Goal: Task Accomplishment & Management: Complete application form

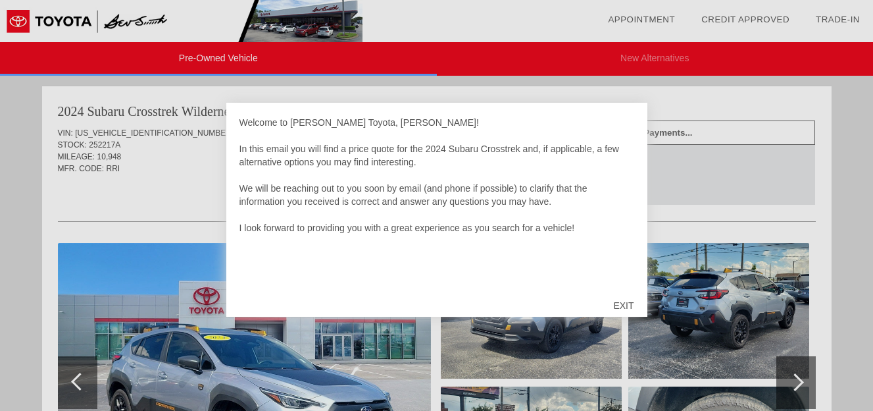
click at [623, 301] on div "EXIT" at bounding box center [623, 305] width 47 height 39
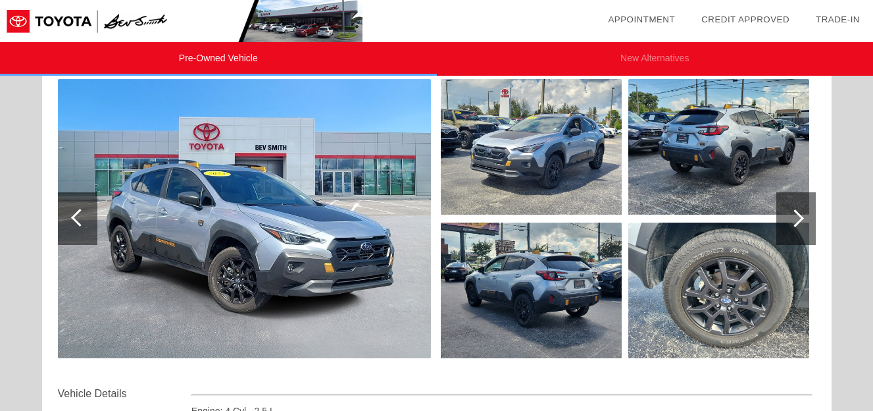
scroll to position [136, 0]
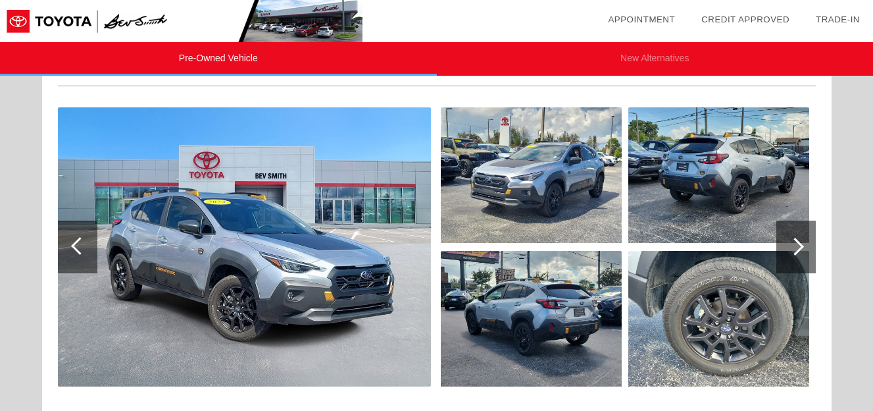
click at [513, 129] on img at bounding box center [531, 175] width 181 height 136
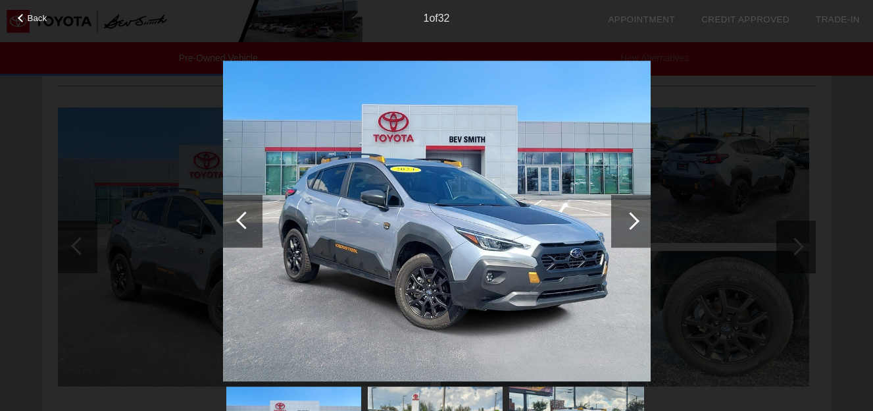
click at [636, 228] on div at bounding box center [630, 221] width 39 height 53
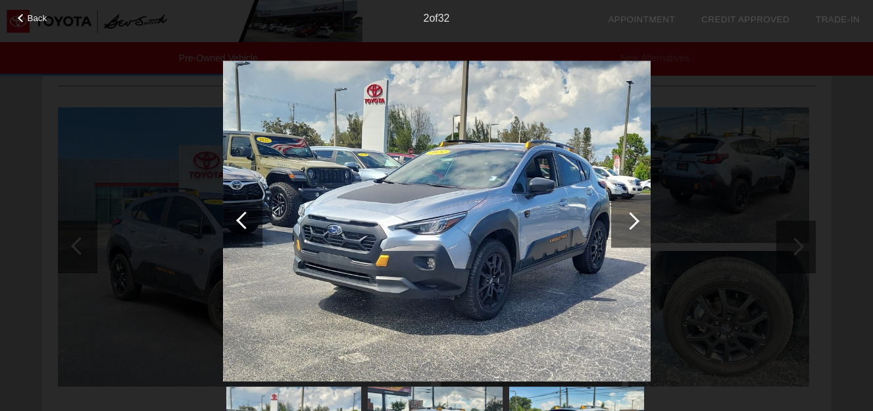
click at [636, 228] on div at bounding box center [630, 221] width 39 height 53
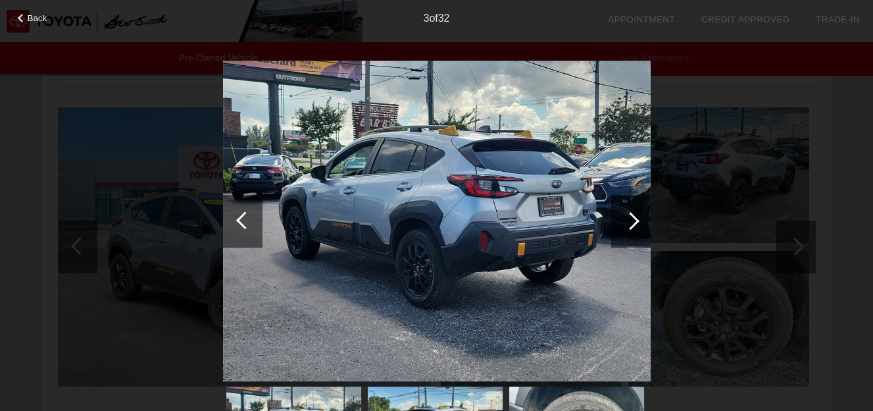
click at [636, 228] on div at bounding box center [630, 221] width 39 height 53
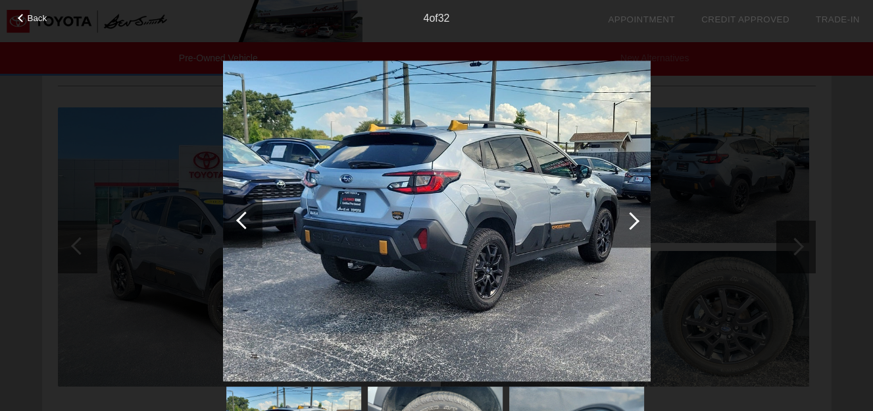
click at [636, 228] on div at bounding box center [630, 221] width 39 height 53
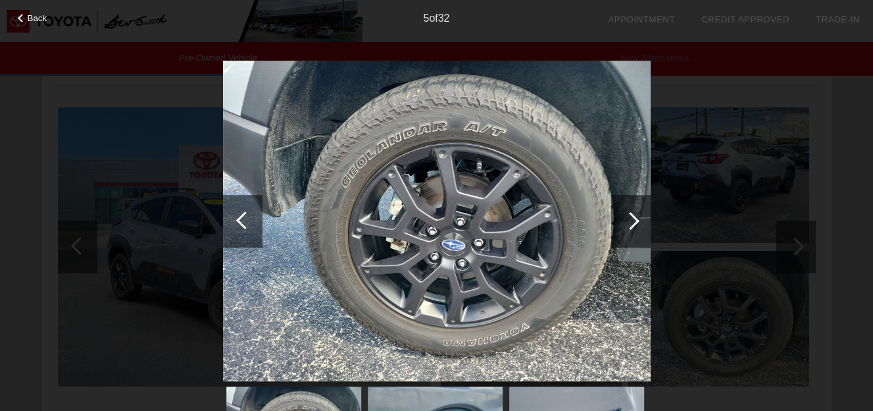
click at [636, 228] on div at bounding box center [630, 221] width 39 height 53
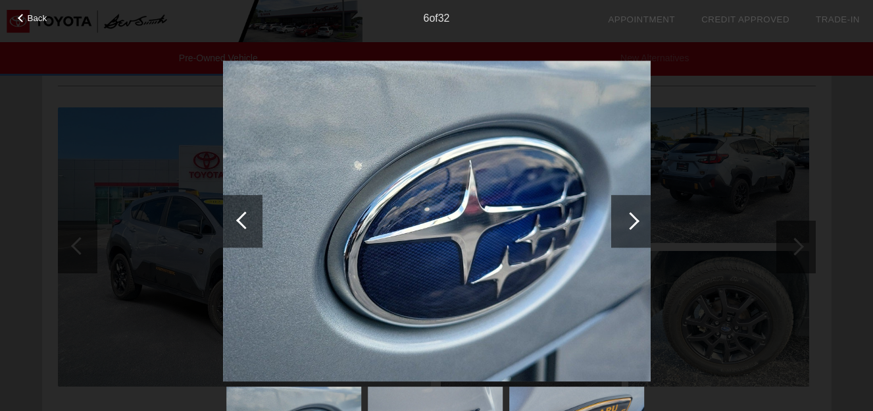
click at [636, 228] on div at bounding box center [630, 221] width 39 height 53
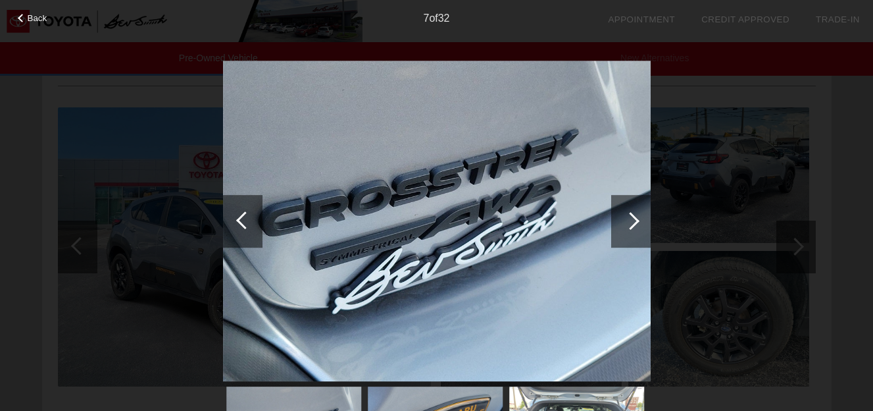
click at [636, 228] on div at bounding box center [630, 221] width 39 height 53
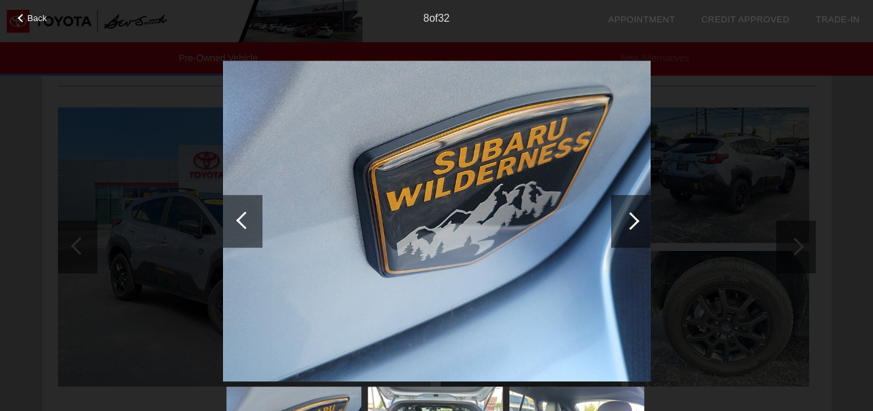
click at [636, 228] on div at bounding box center [630, 221] width 39 height 53
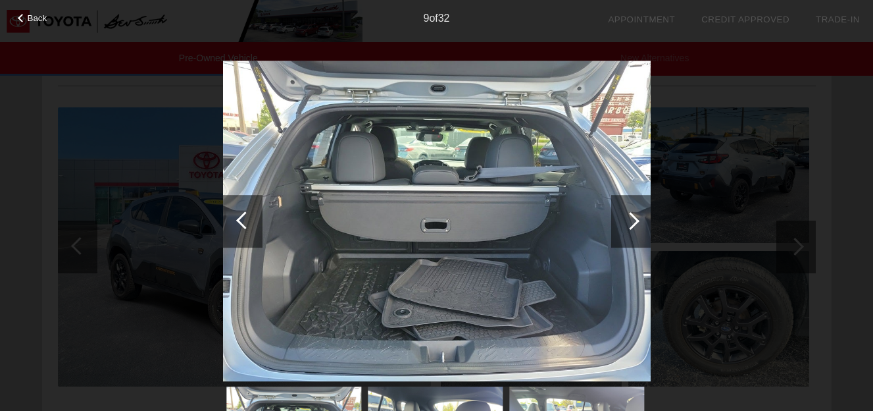
click at [636, 228] on div at bounding box center [630, 221] width 39 height 53
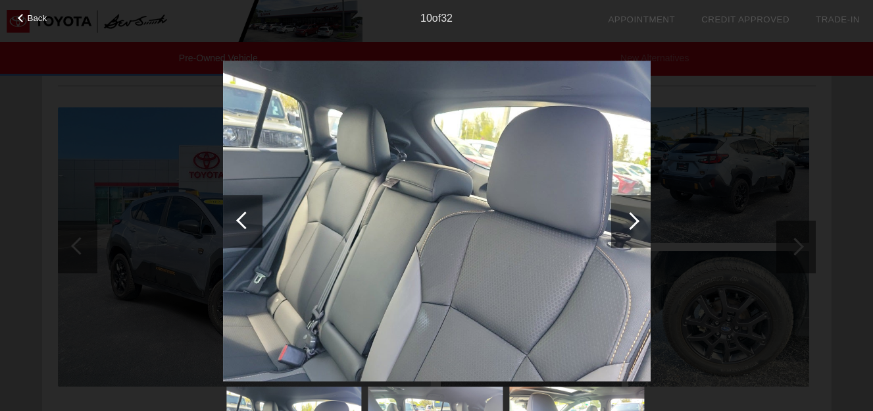
click at [234, 213] on div at bounding box center [242, 221] width 39 height 53
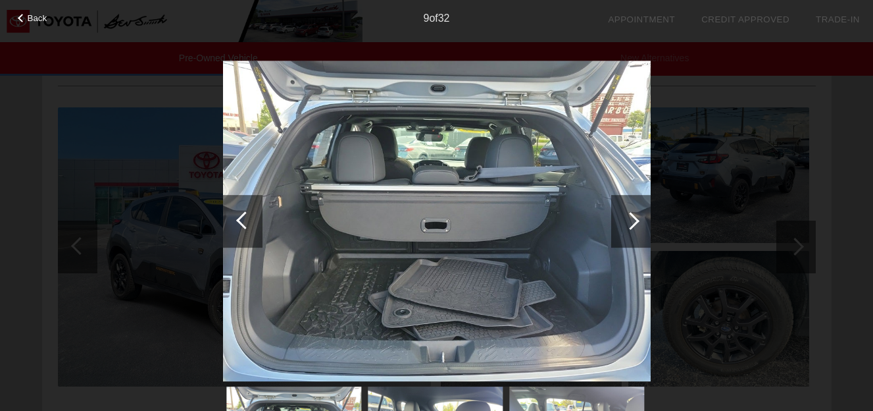
click at [635, 213] on div at bounding box center [630, 221] width 39 height 53
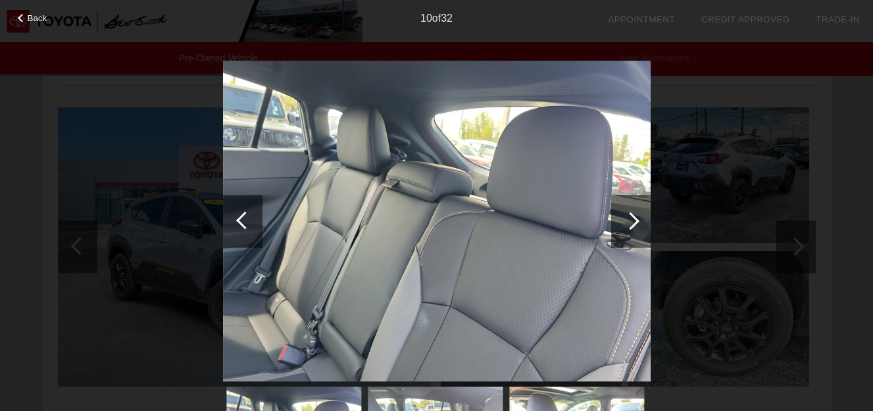
click at [635, 213] on div at bounding box center [630, 221] width 39 height 53
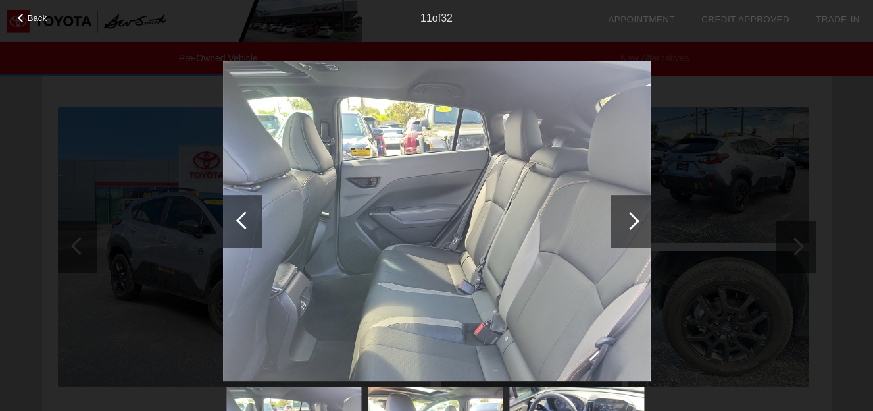
click at [635, 213] on div at bounding box center [630, 221] width 39 height 53
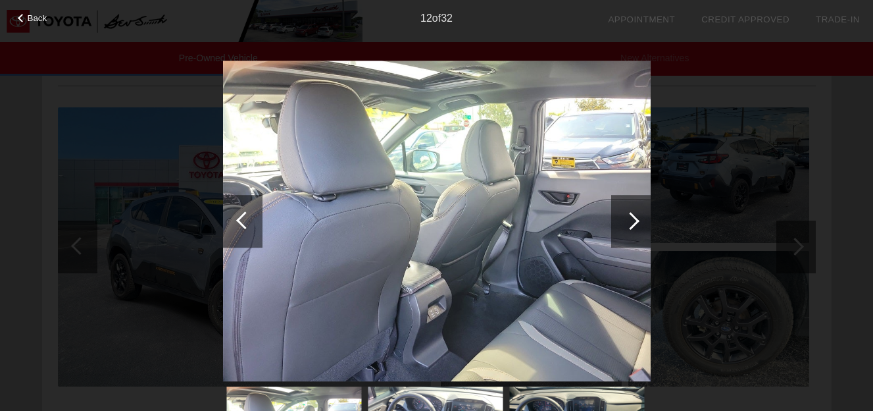
click at [635, 213] on div at bounding box center [630, 221] width 39 height 53
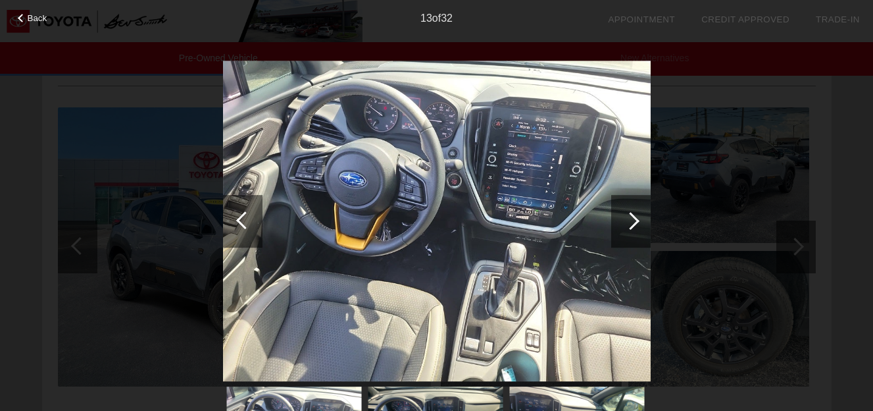
click at [635, 213] on div at bounding box center [630, 221] width 39 height 53
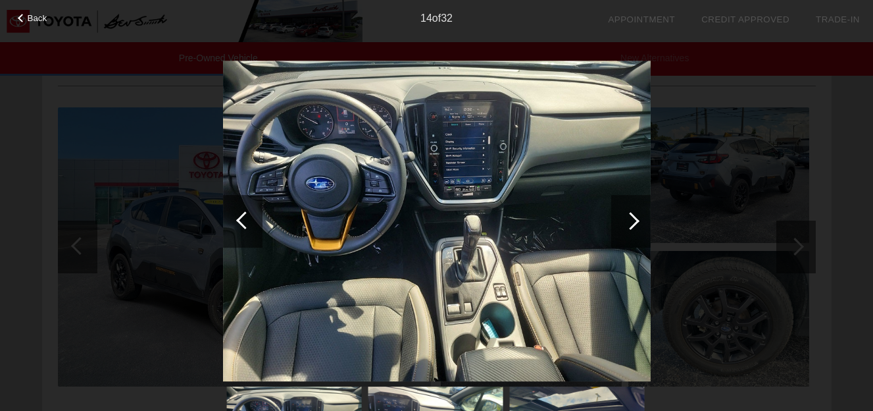
click at [635, 213] on div at bounding box center [630, 221] width 39 height 53
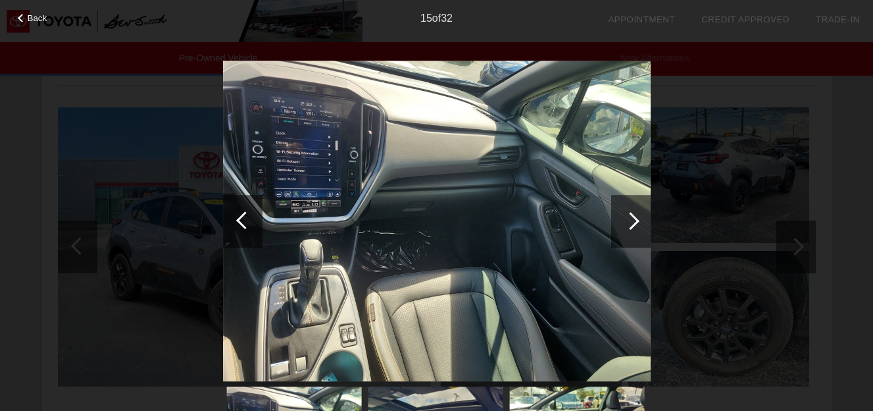
click at [635, 213] on div at bounding box center [630, 221] width 39 height 53
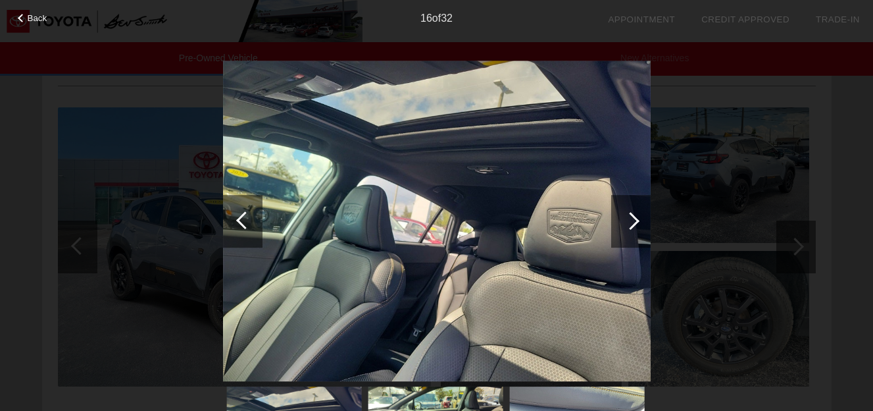
click at [635, 213] on div at bounding box center [630, 221] width 39 height 53
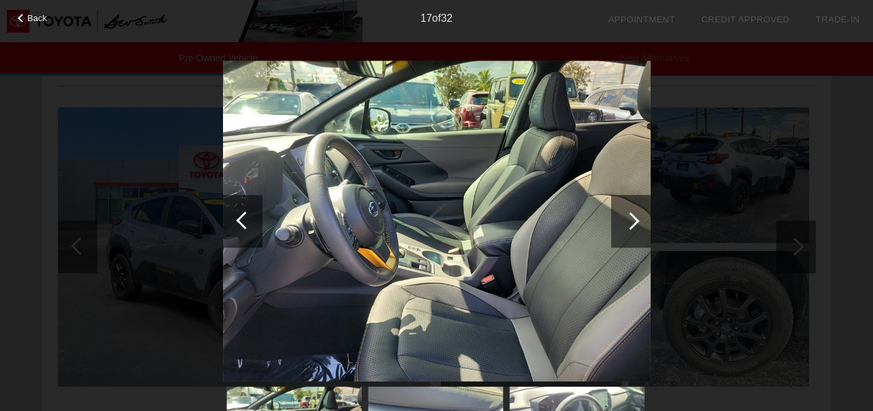
click at [635, 213] on div at bounding box center [630, 221] width 39 height 53
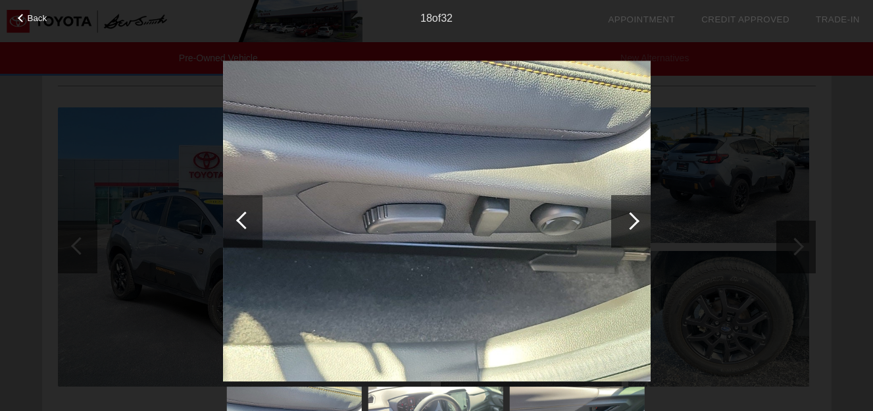
click at [635, 213] on div at bounding box center [630, 221] width 39 height 53
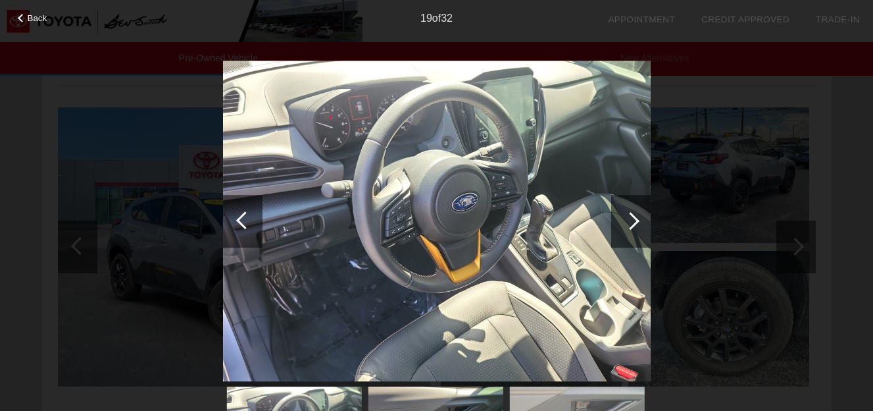
click at [635, 213] on div at bounding box center [630, 221] width 39 height 53
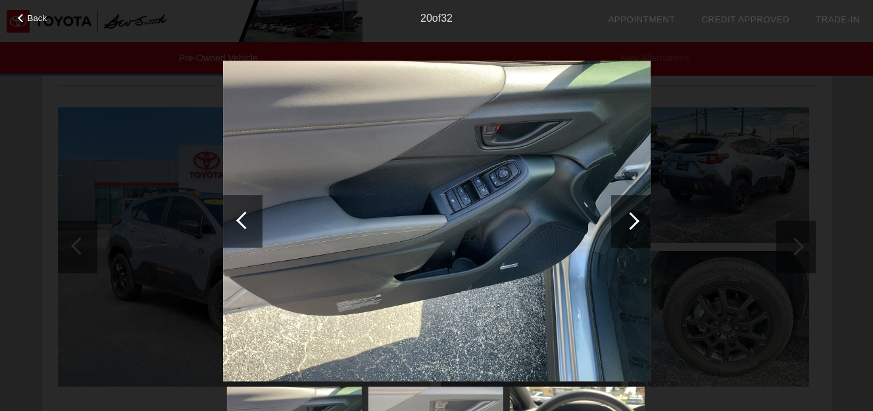
click at [635, 213] on div at bounding box center [630, 221] width 39 height 53
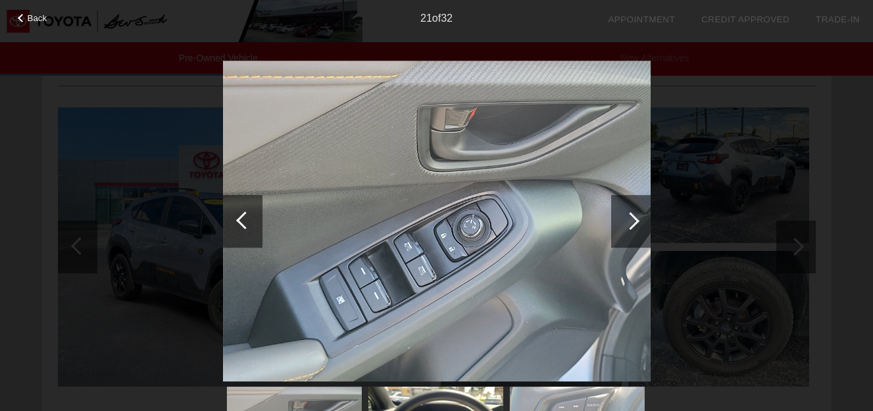
click at [635, 213] on div at bounding box center [630, 221] width 39 height 53
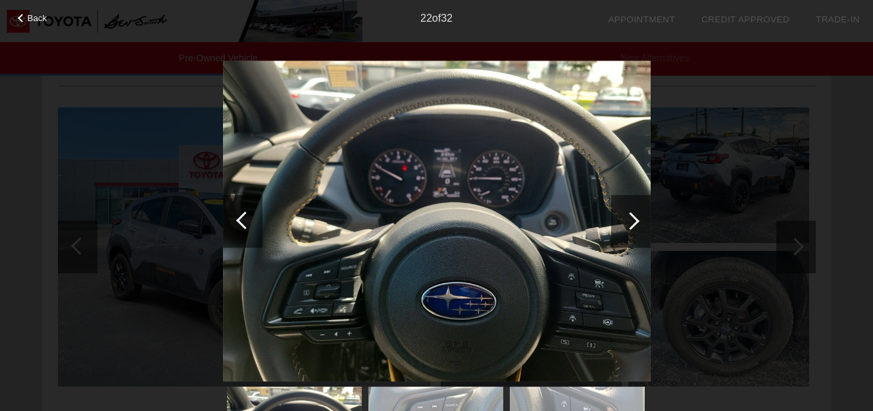
click at [635, 213] on div at bounding box center [630, 221] width 39 height 53
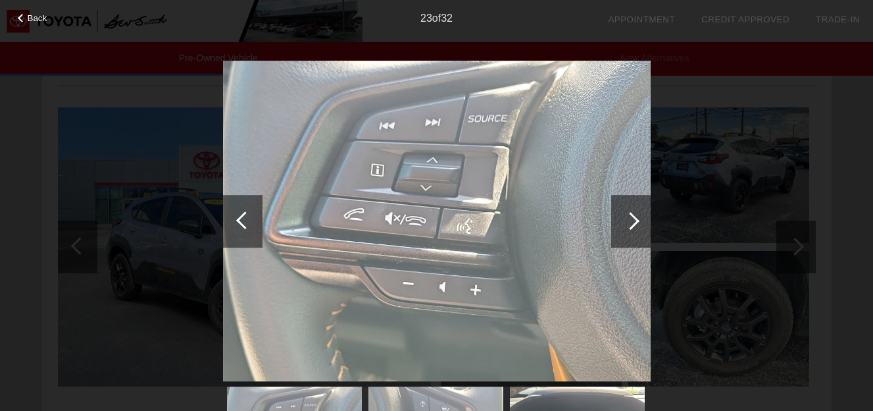
click at [628, 215] on div at bounding box center [631, 221] width 18 height 18
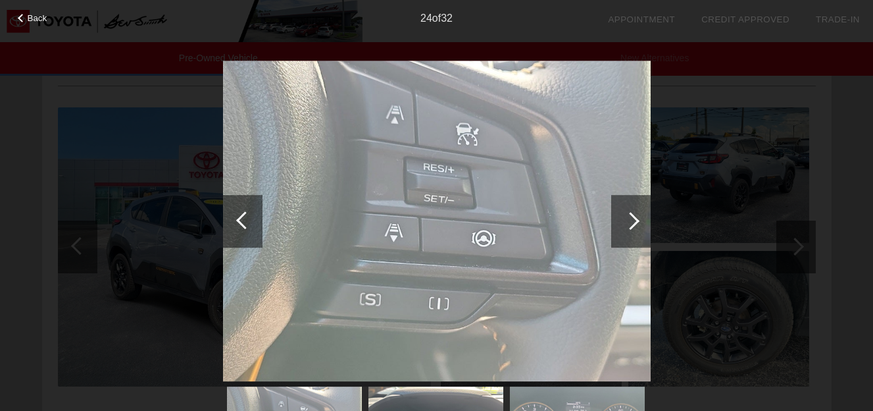
click at [628, 215] on div at bounding box center [631, 221] width 18 height 18
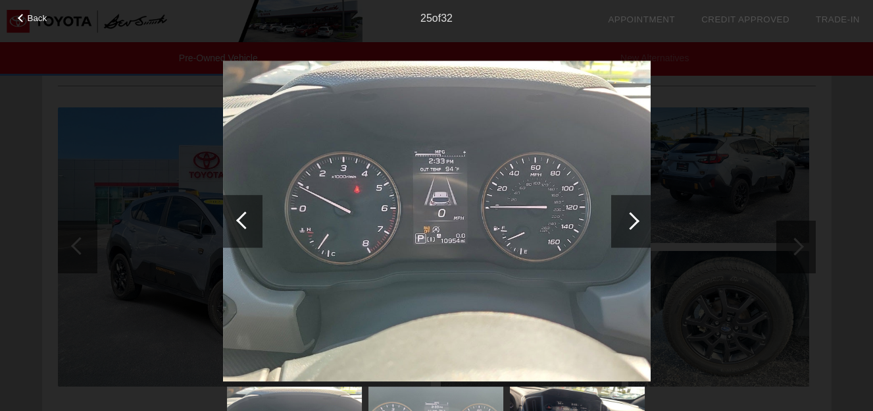
click at [628, 215] on div at bounding box center [631, 221] width 18 height 18
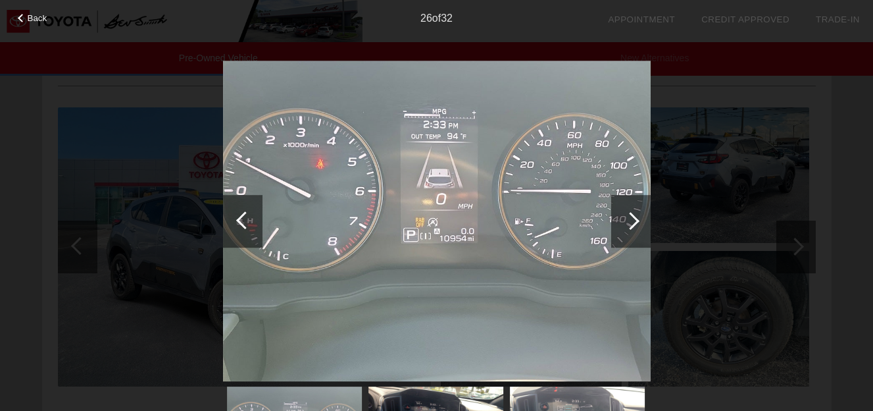
click at [640, 215] on div at bounding box center [630, 221] width 39 height 53
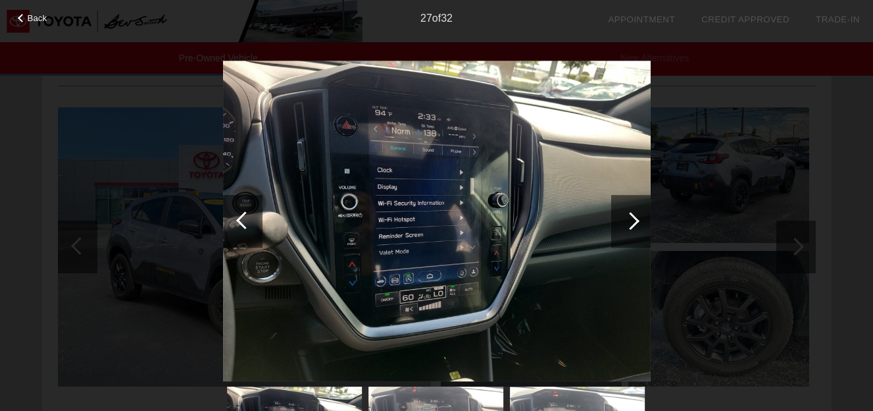
click at [640, 215] on div at bounding box center [630, 221] width 39 height 53
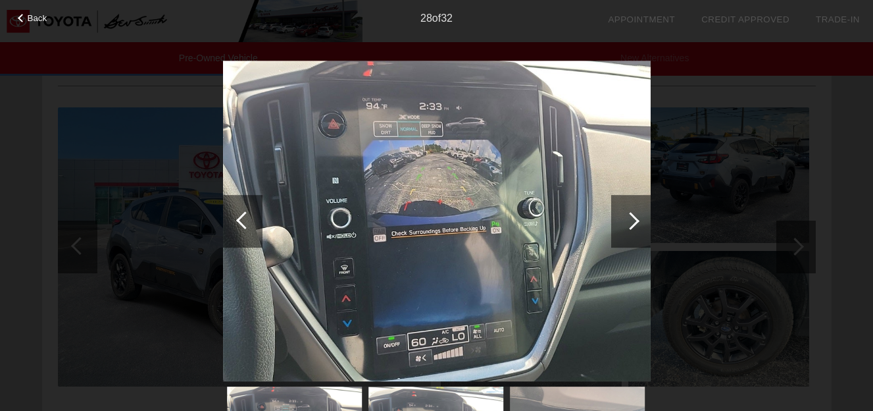
click at [640, 215] on div at bounding box center [630, 221] width 39 height 53
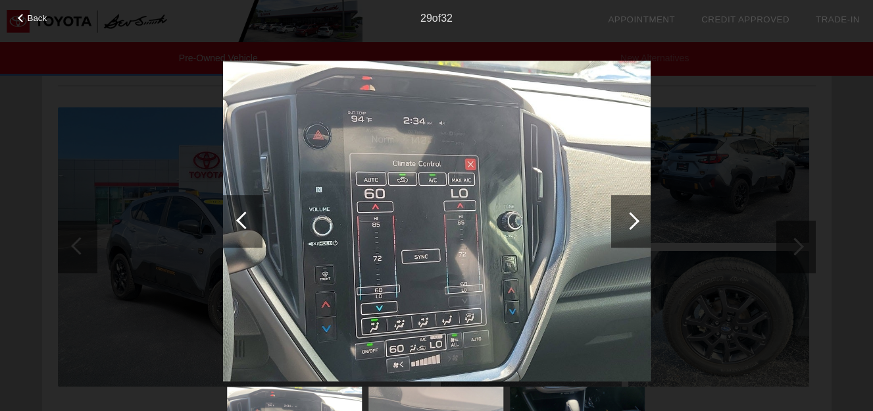
click at [640, 215] on div at bounding box center [630, 221] width 39 height 53
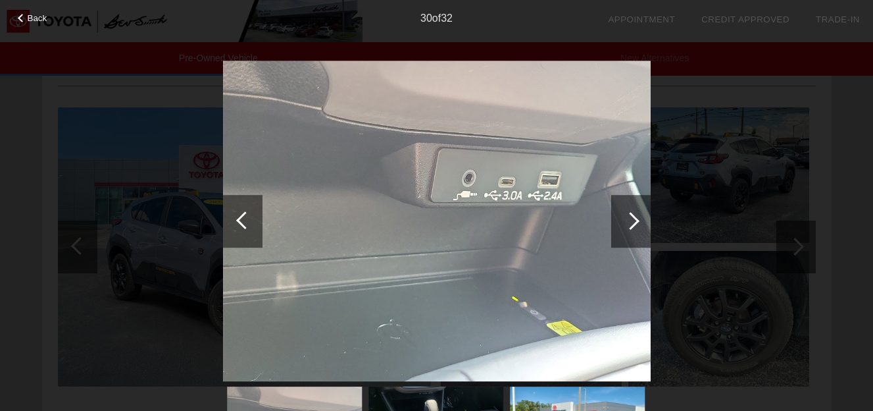
click at [640, 215] on div at bounding box center [630, 221] width 39 height 53
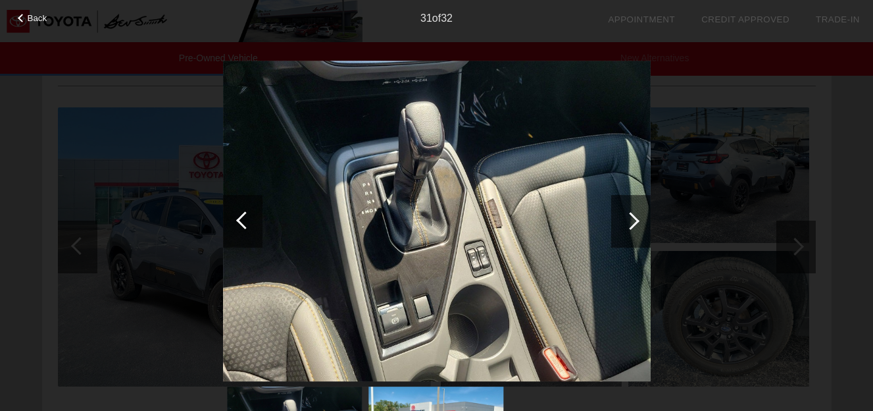
click at [243, 213] on div at bounding box center [245, 220] width 18 height 18
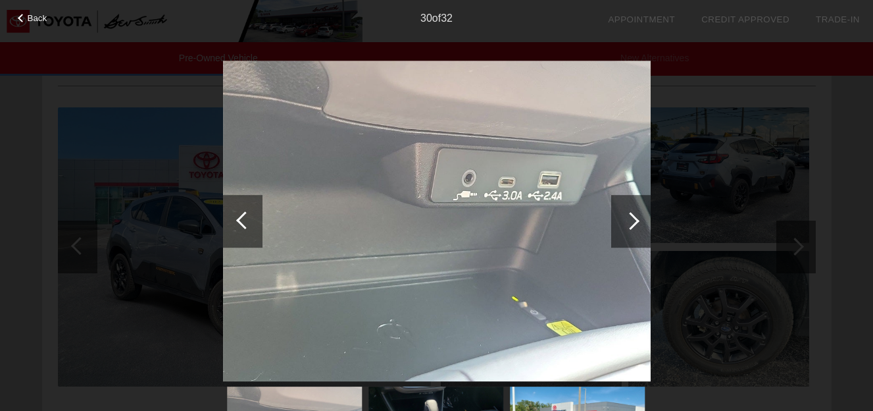
click at [632, 215] on div at bounding box center [631, 221] width 18 height 18
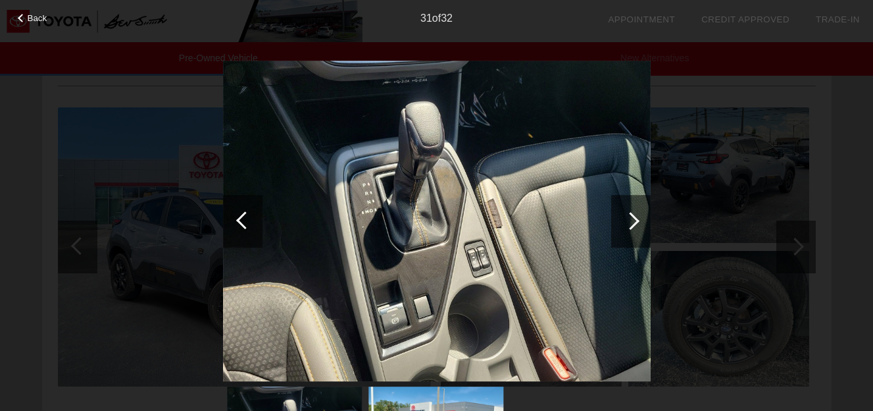
click at [632, 215] on div at bounding box center [631, 221] width 18 height 18
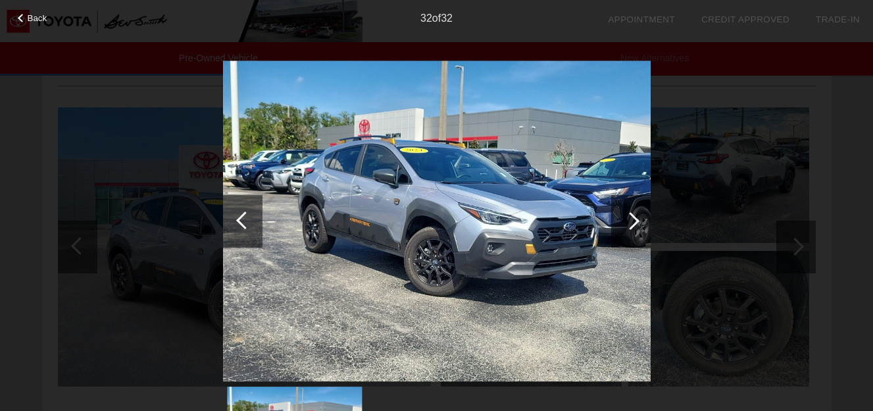
click at [632, 215] on div at bounding box center [631, 221] width 18 height 18
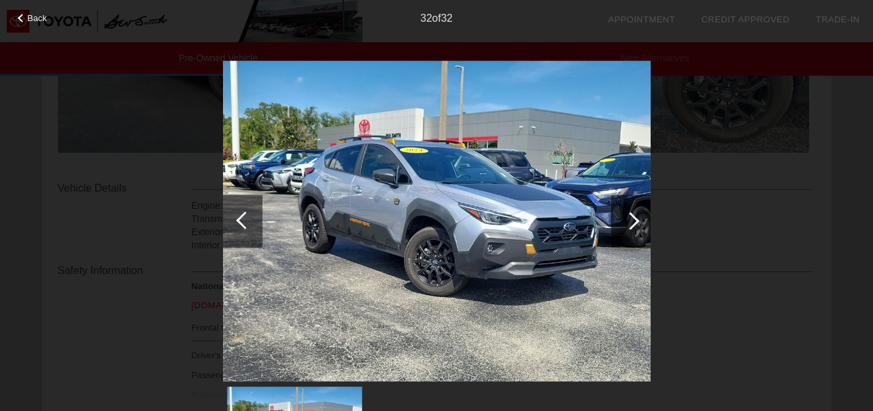
scroll to position [378, 0]
